Goal: Book appointment/travel/reservation

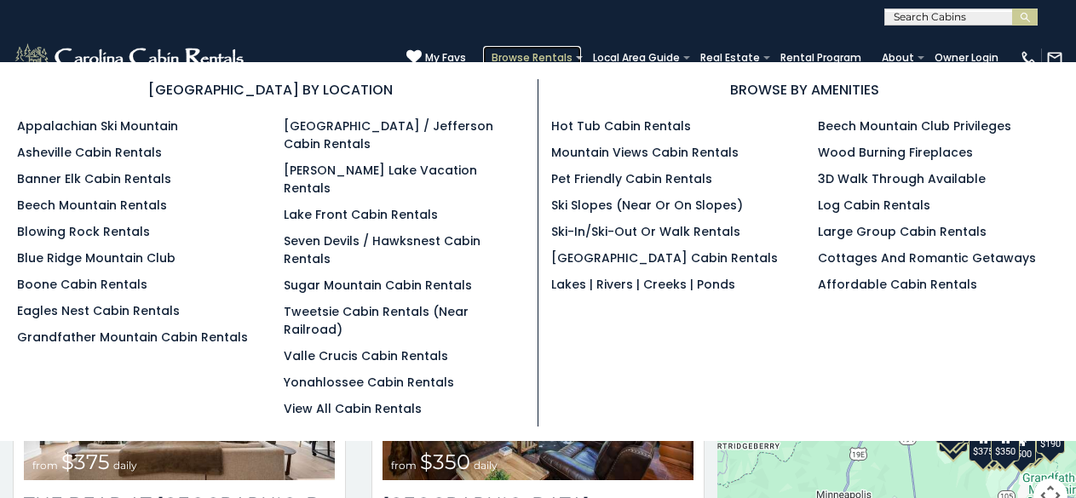
click at [490, 50] on link "Browse Rentals" at bounding box center [532, 58] width 98 height 24
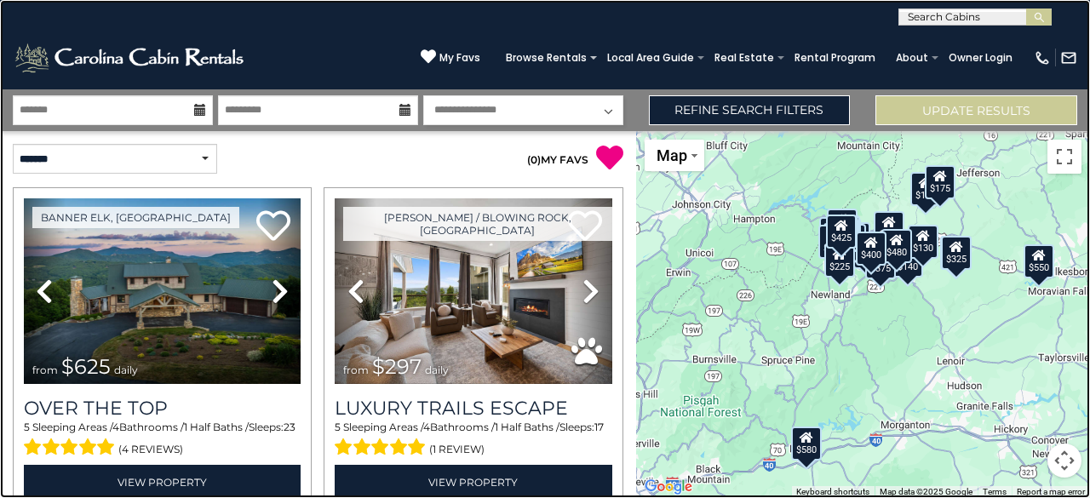
click at [123, 10] on link at bounding box center [545, 249] width 1090 height 498
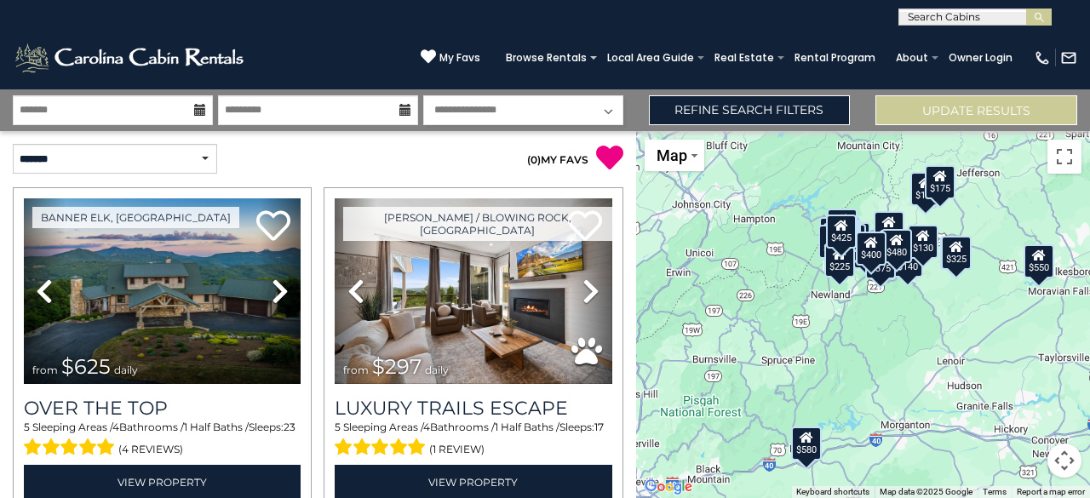
scroll to position [3359, 0]
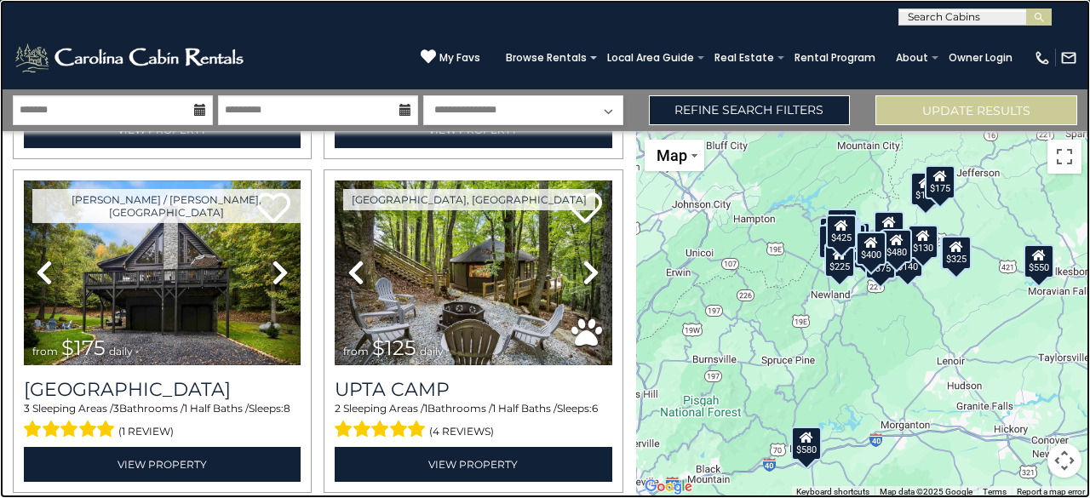
click at [54, 148] on link at bounding box center [545, 249] width 1090 height 498
